Goal: Task Accomplishment & Management: Manage account settings

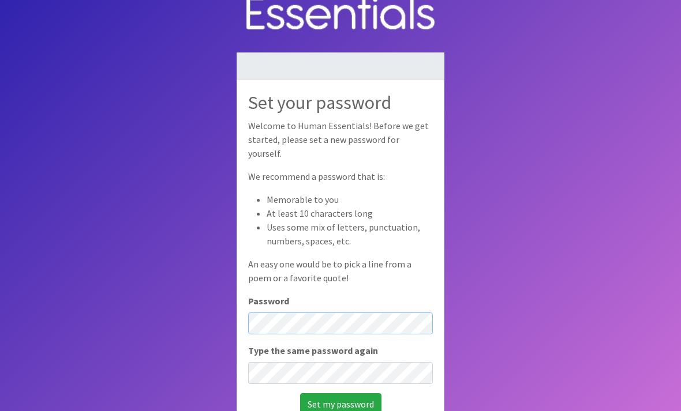
scroll to position [75, 0]
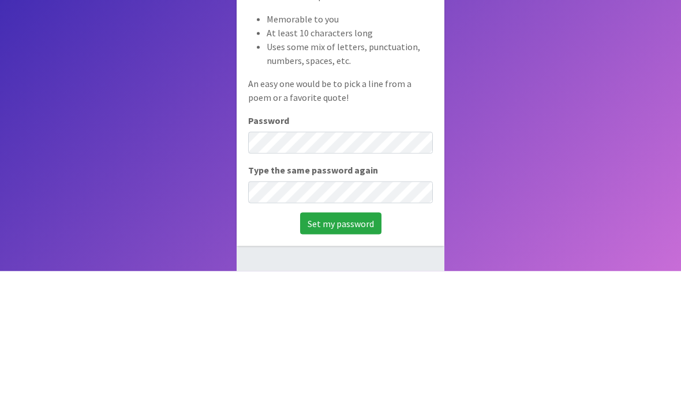
click at [345, 353] on input "Set my password" at bounding box center [340, 364] width 81 height 22
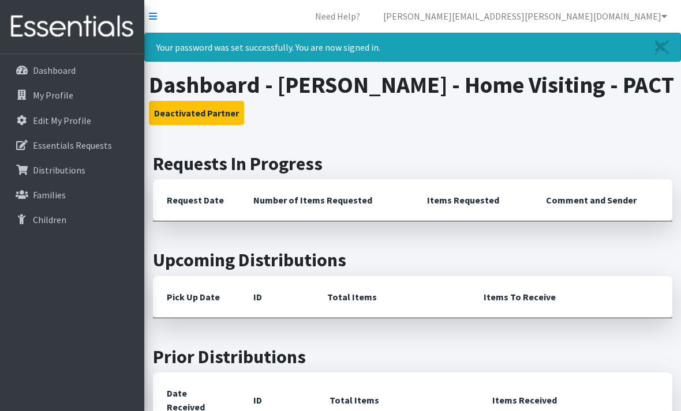
click at [49, 98] on p "My Profile" at bounding box center [53, 95] width 40 height 12
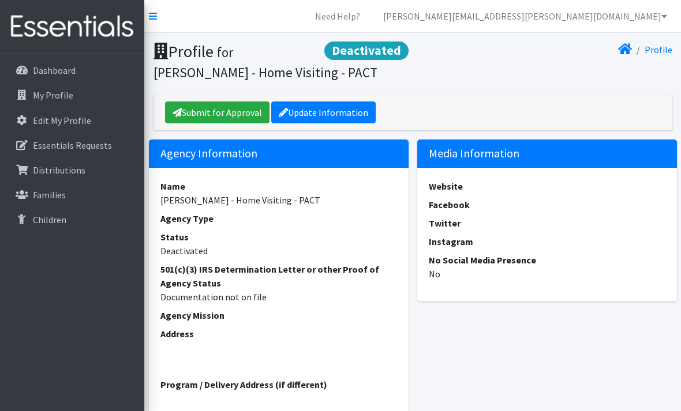
click at [75, 145] on p "Essentials Requests" at bounding box center [72, 146] width 79 height 12
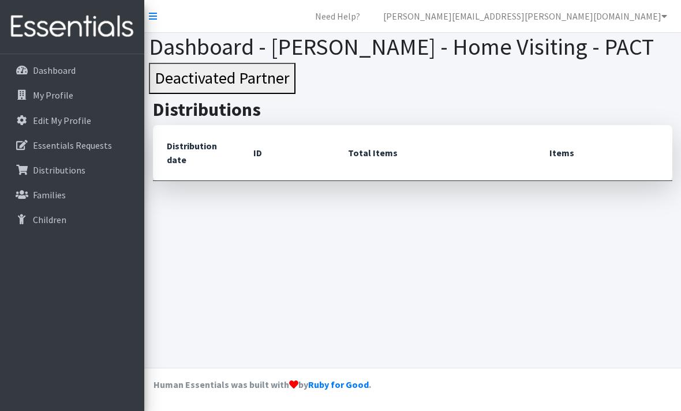
click at [48, 200] on p "Families" at bounding box center [49, 195] width 33 height 12
click at [44, 226] on link "Children" at bounding box center [72, 219] width 135 height 23
click at [46, 100] on p "My Profile" at bounding box center [53, 95] width 40 height 12
click at [56, 69] on p "Dashboard" at bounding box center [54, 71] width 43 height 12
click at [58, 67] on p "Dashboard" at bounding box center [54, 71] width 43 height 12
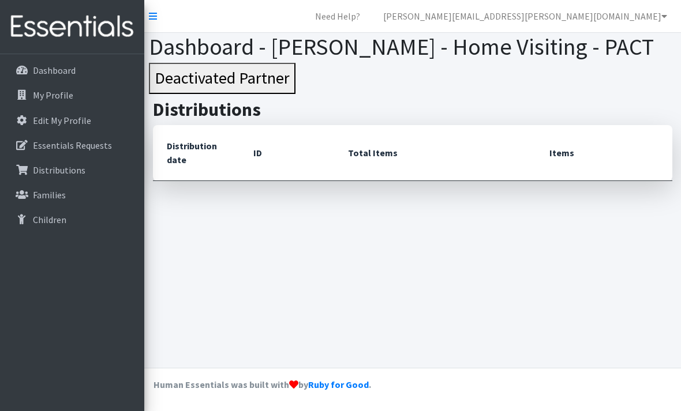
click at [67, 96] on p "My Profile" at bounding box center [53, 95] width 40 height 12
